Goal: Information Seeking & Learning: Understand process/instructions

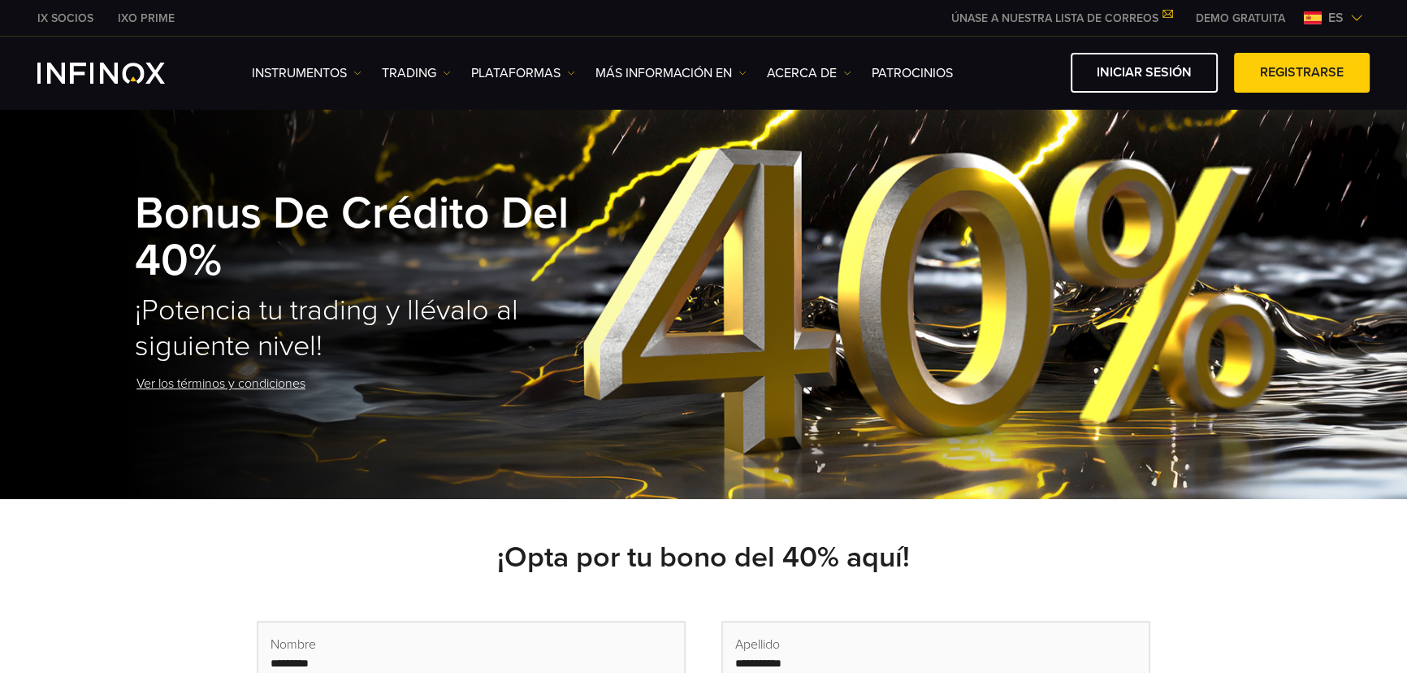
click at [242, 383] on link "Ver los términos y condiciones" at bounding box center [221, 384] width 172 height 40
